Goal: Find specific page/section: Find specific page/section

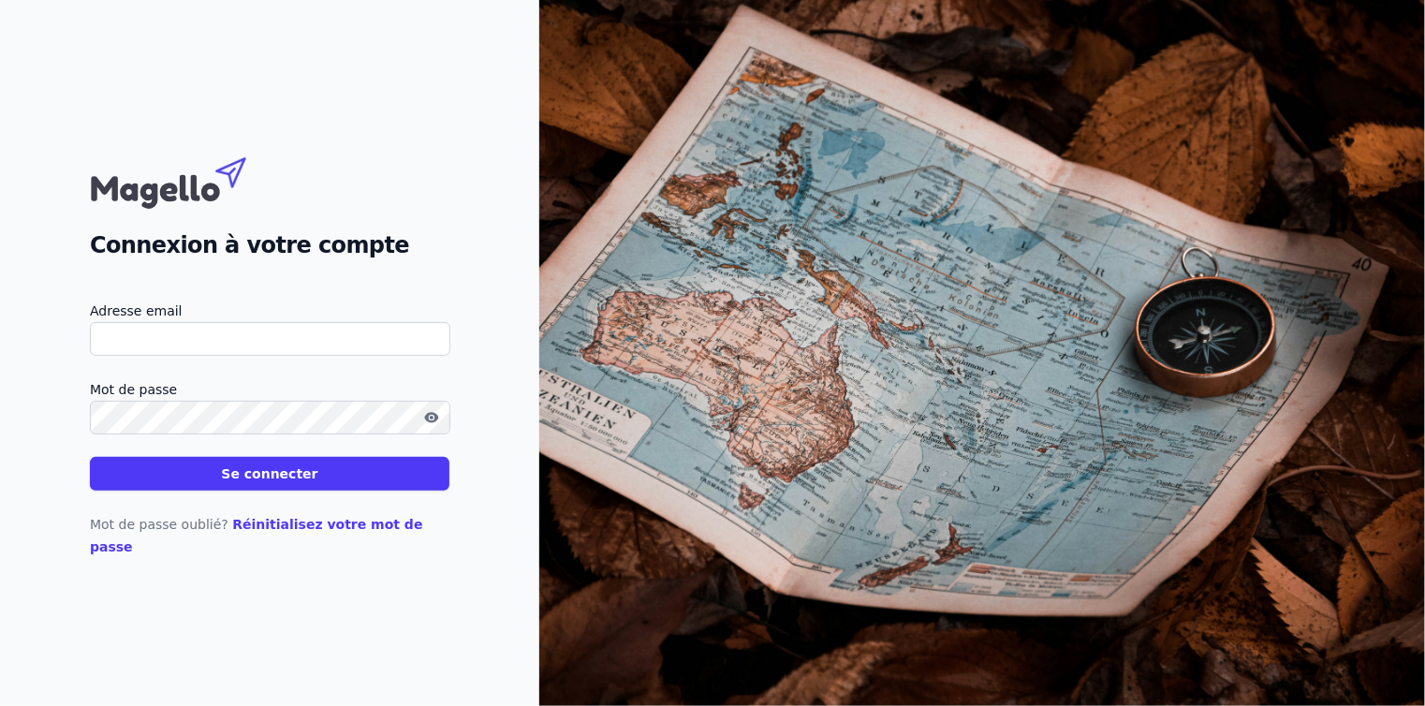
click at [308, 355] on input "Adresse email" at bounding box center [270, 339] width 360 height 34
type input "[EMAIL_ADDRESS][DOMAIN_NAME]"
click at [233, 491] on button "Se connecter" at bounding box center [269, 474] width 359 height 34
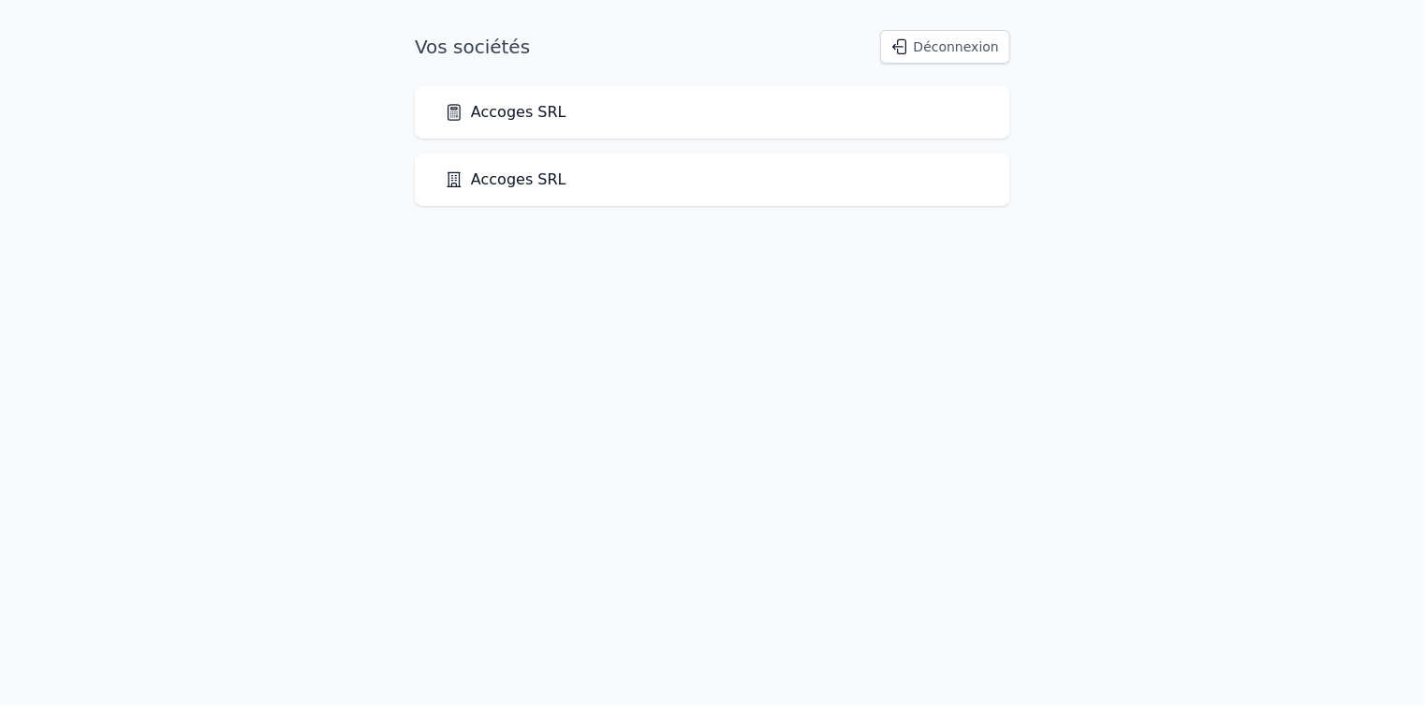
click at [464, 122] on link "Accoges SRL" at bounding box center [506, 112] width 122 height 22
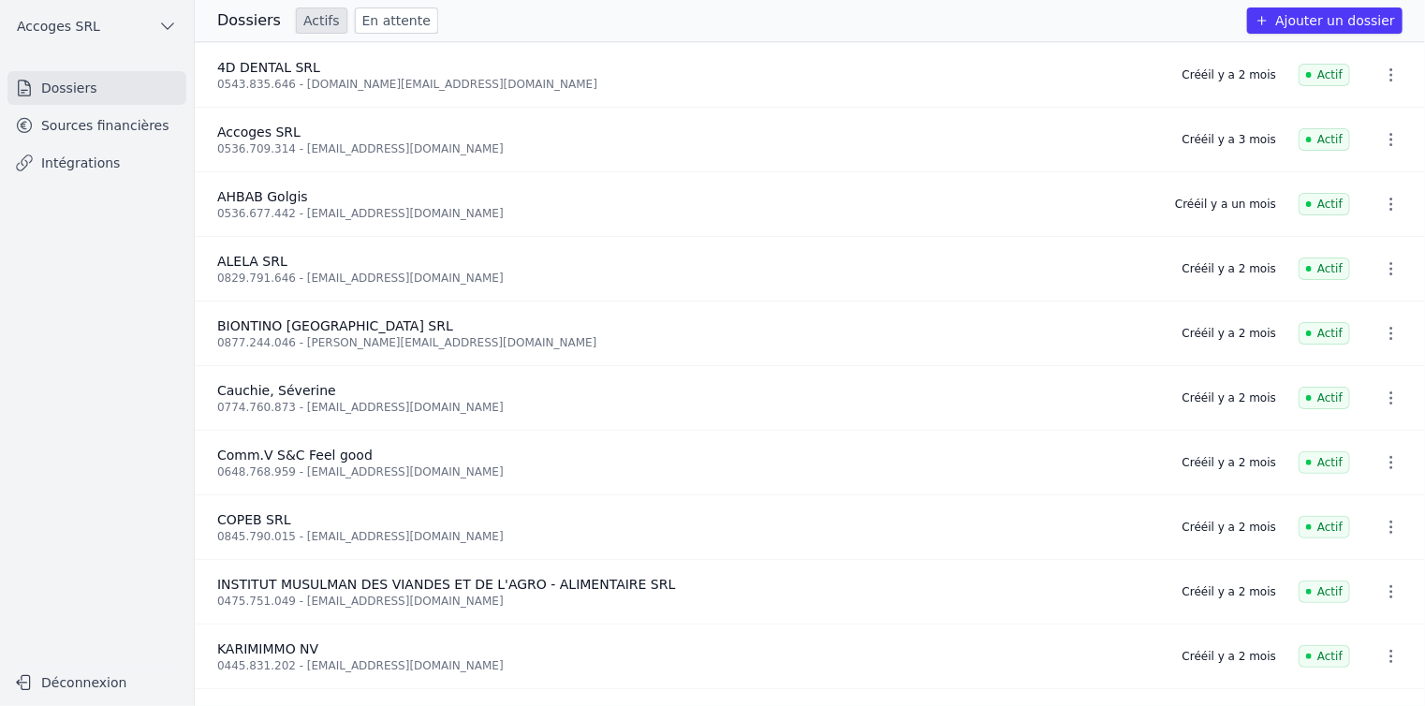
click at [109, 122] on link "Sources financières" at bounding box center [96, 126] width 179 height 34
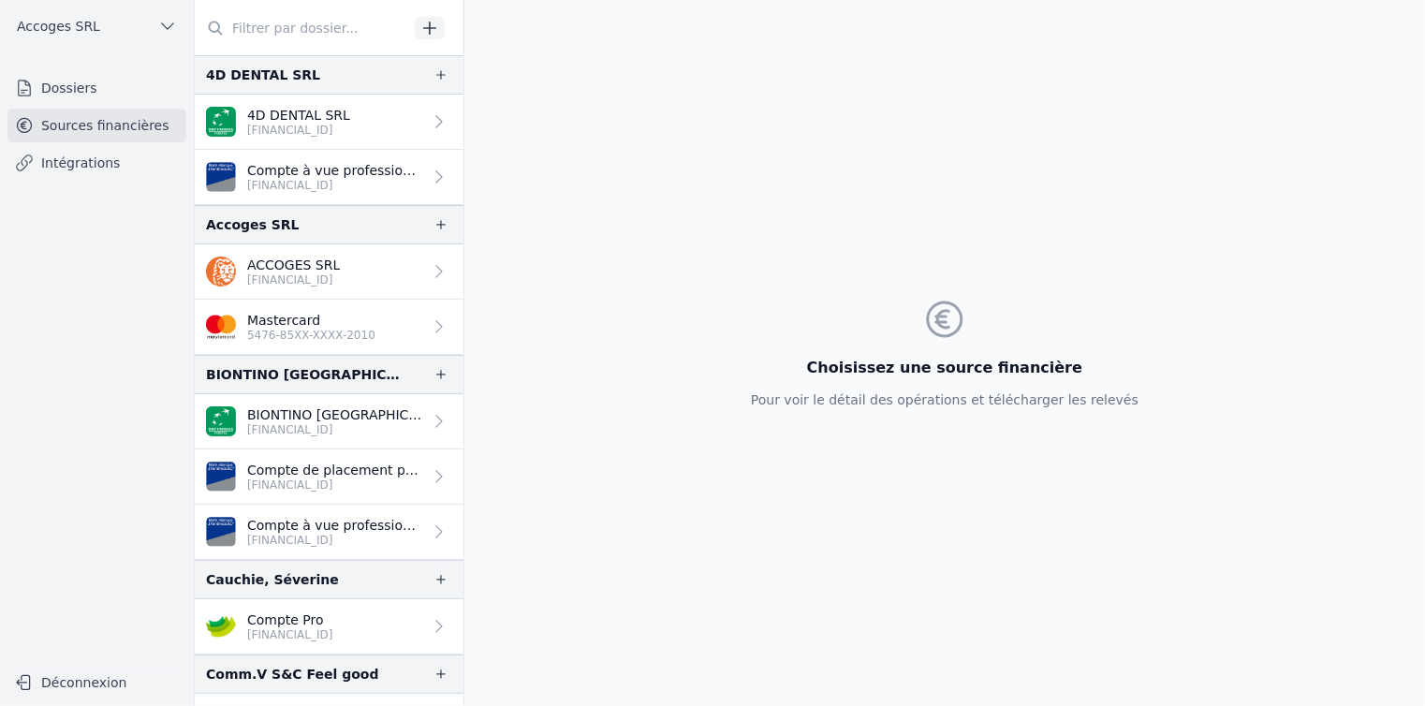
click at [288, 283] on p "[FINANCIAL_ID]" at bounding box center [293, 279] width 93 height 15
